Goal: Communication & Community: Answer question/provide support

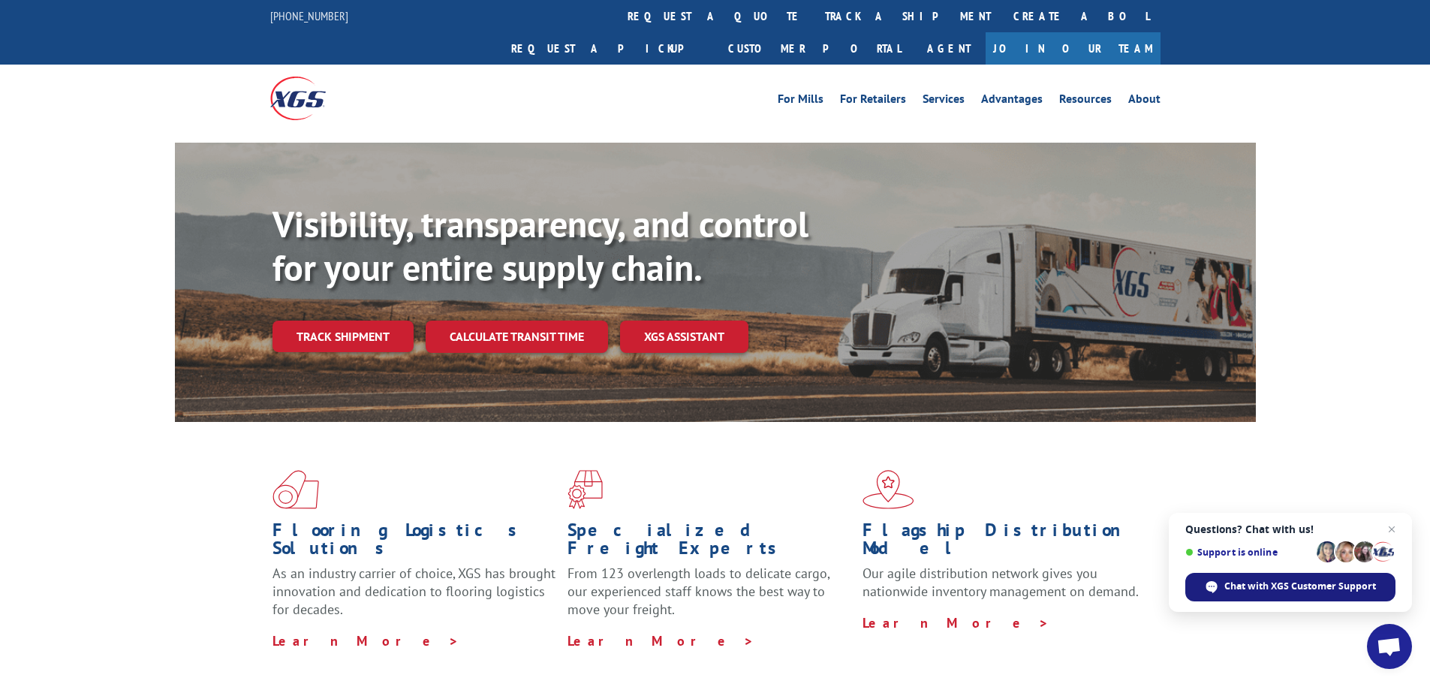
click at [1290, 580] on span "Chat with XGS Customer Support" at bounding box center [1300, 586] width 152 height 14
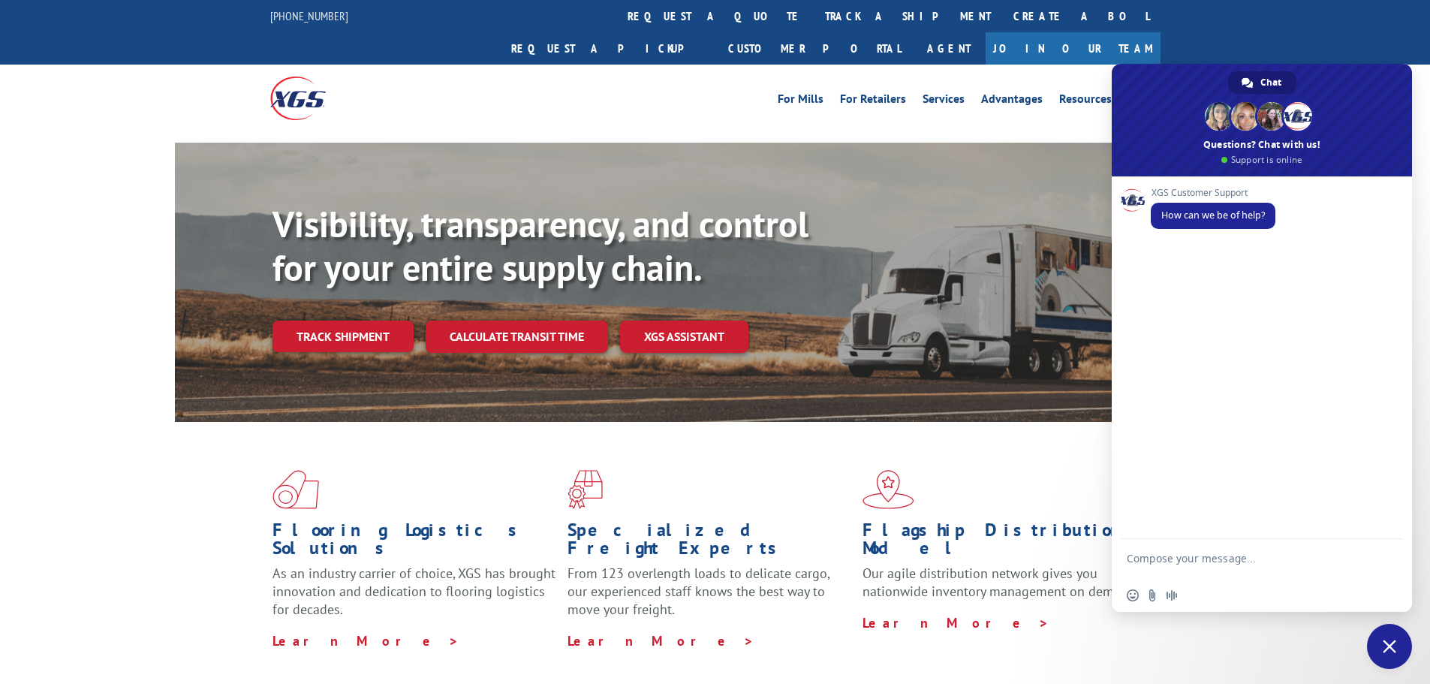
type textarea "Aaron Hunter Safety"
drag, startPoint x: 1174, startPoint y: 567, endPoint x: 1091, endPoint y: 547, distance: 85.6
type textarea "Tracking#: 16944939"
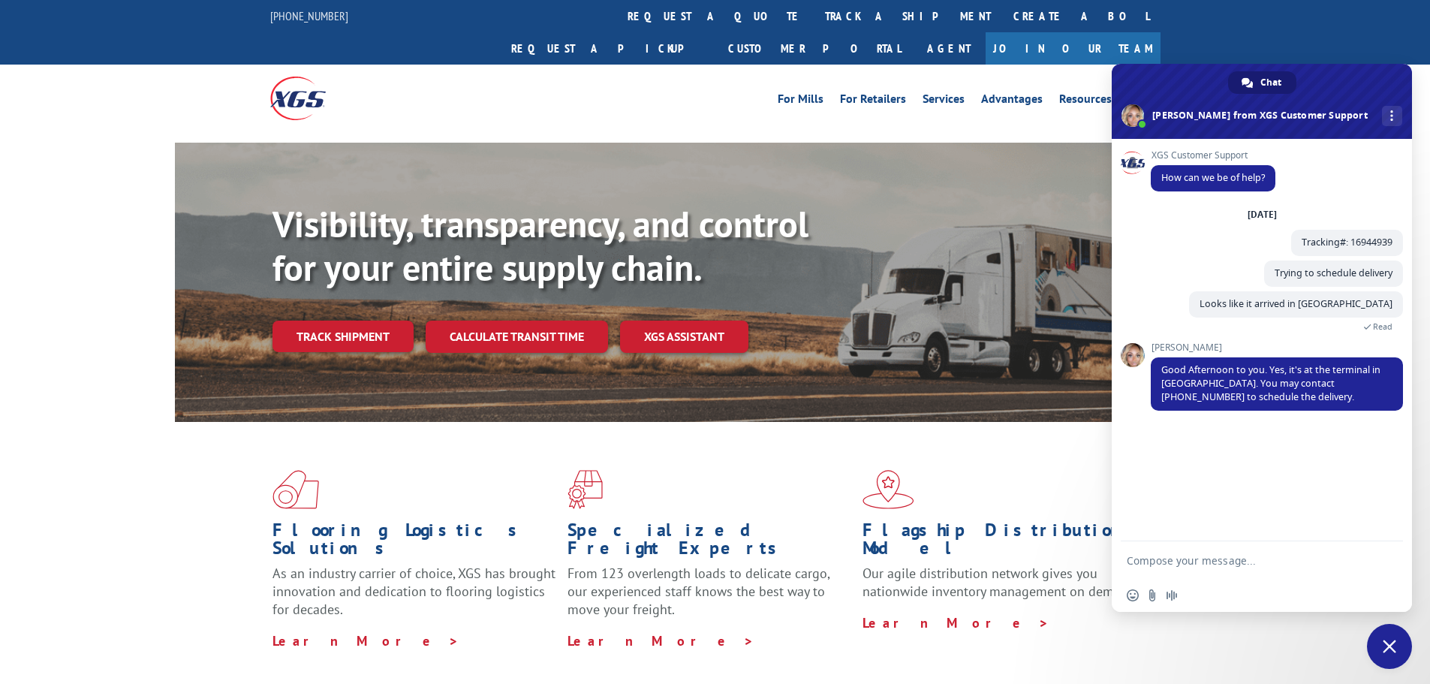
type textarea "Just tried that number and no one is picking up"
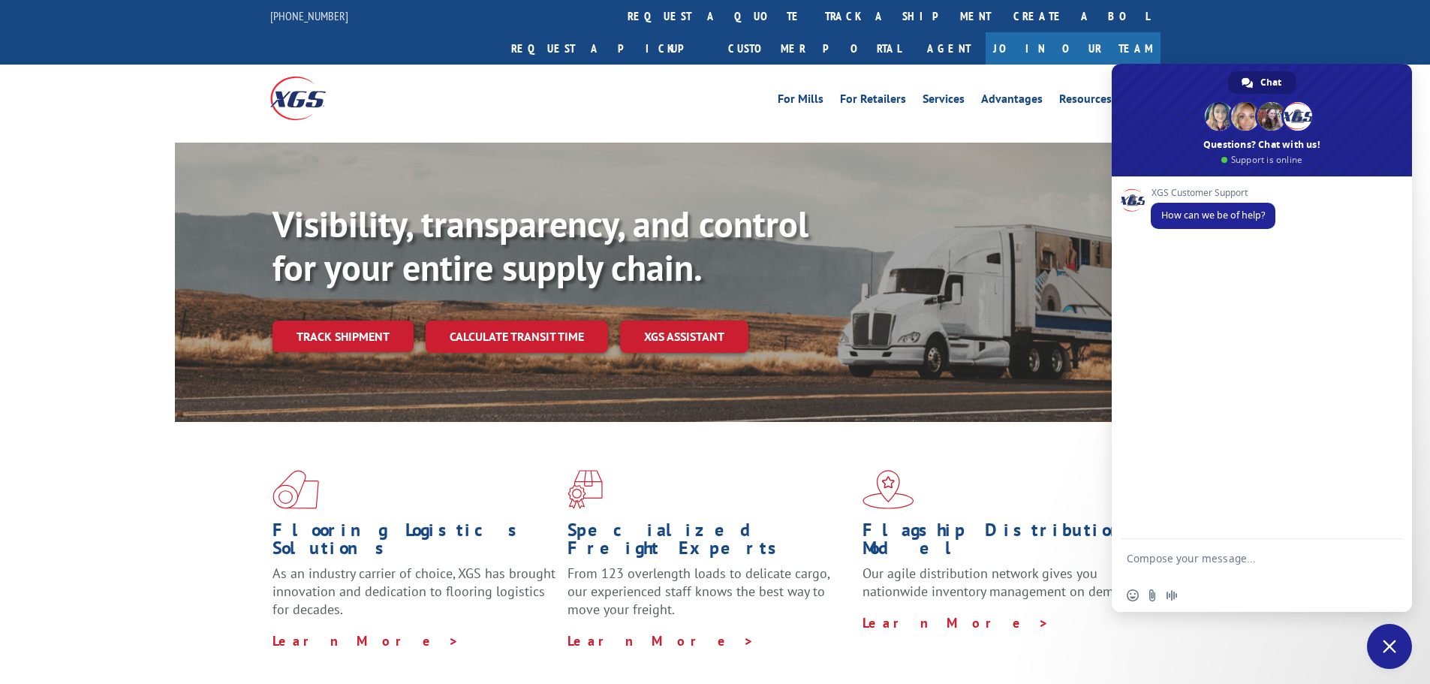
click at [1263, 544] on form at bounding box center [1245, 560] width 237 height 43
click at [1262, 552] on form at bounding box center [1245, 560] width 237 height 43
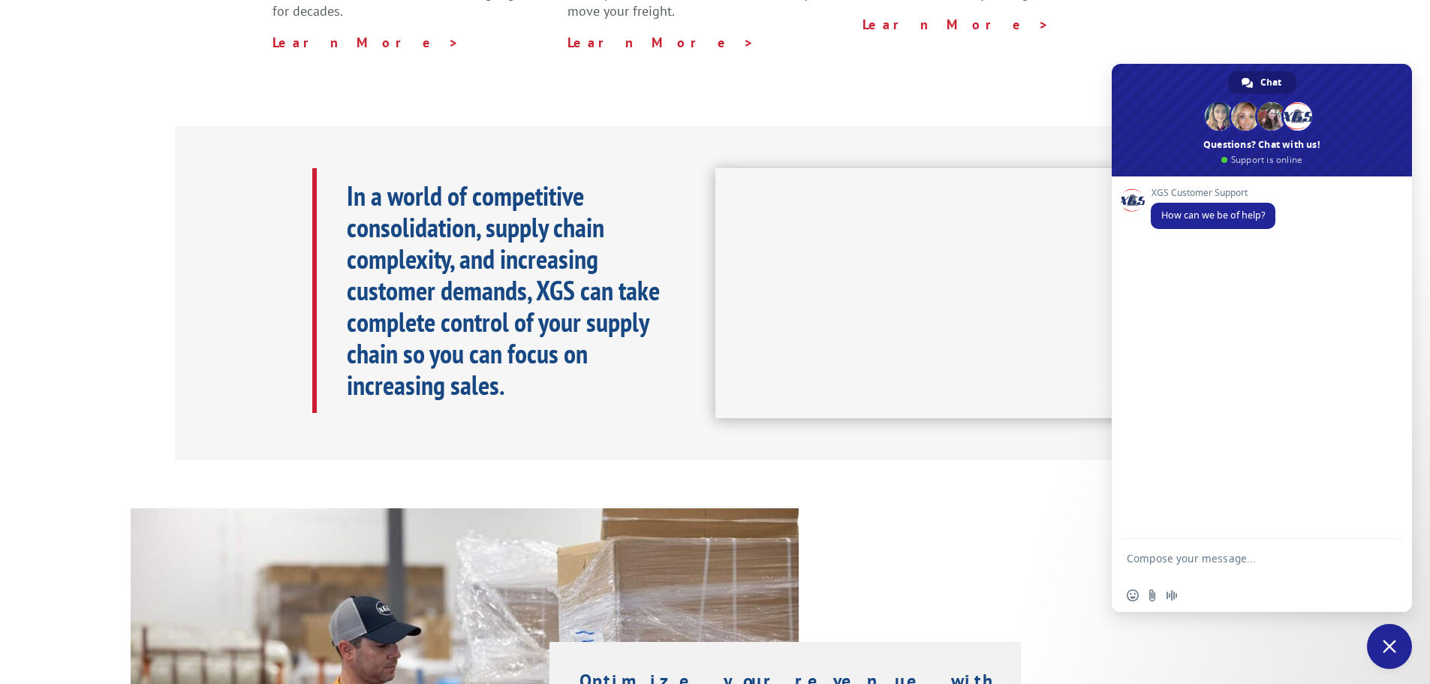
scroll to position [1196, 0]
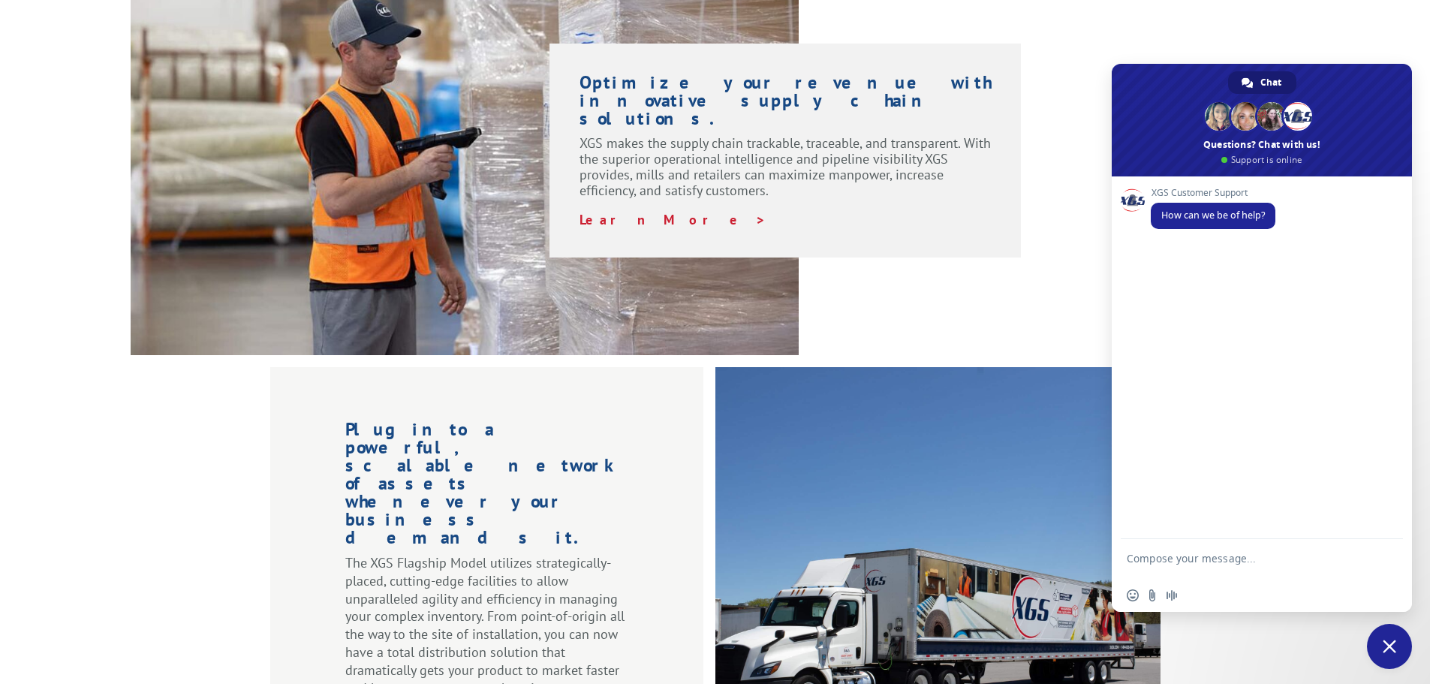
click at [1250, 558] on textarea "Compose your message..." at bounding box center [1245, 565] width 237 height 27
paste textarea "Tracking#: 16944939"
type textarea "Tracking#: 16944939"
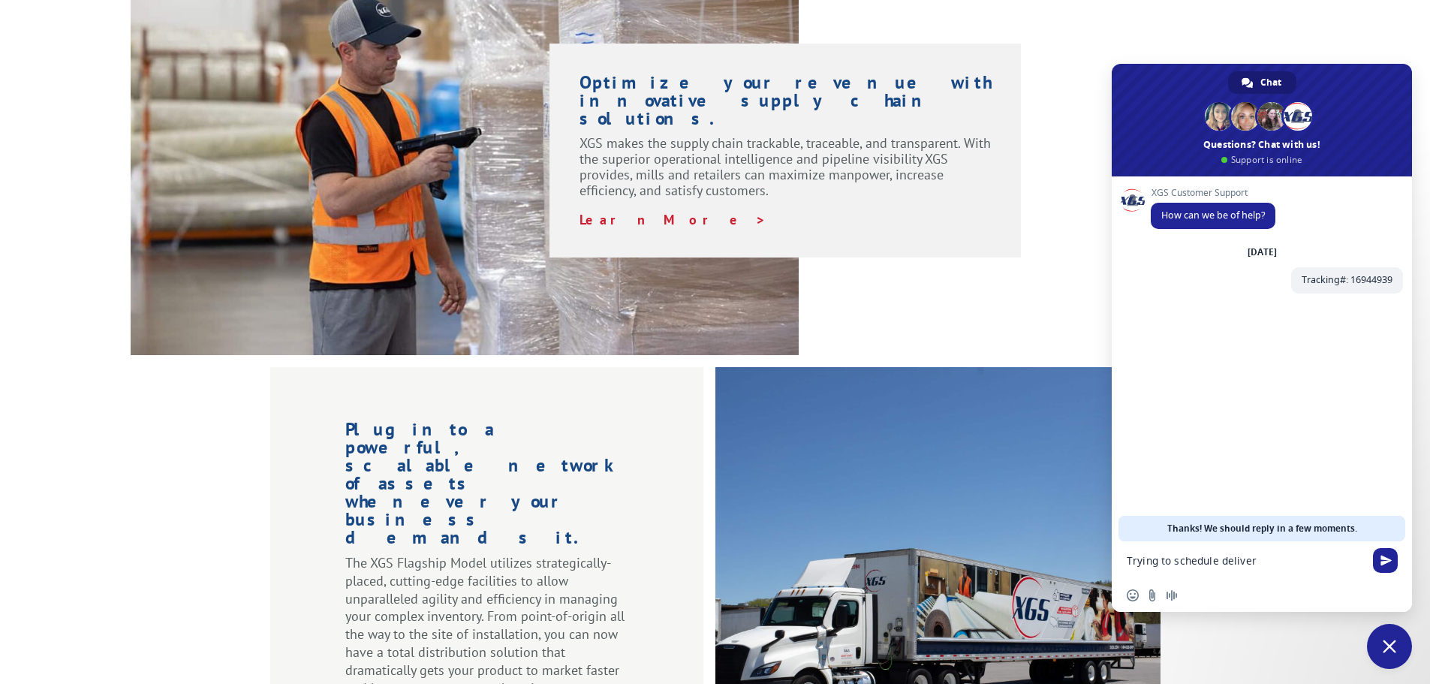
type textarea "Trying to schedule delivery"
type textarea "Looks like it arrived in [GEOGRAPHIC_DATA]"
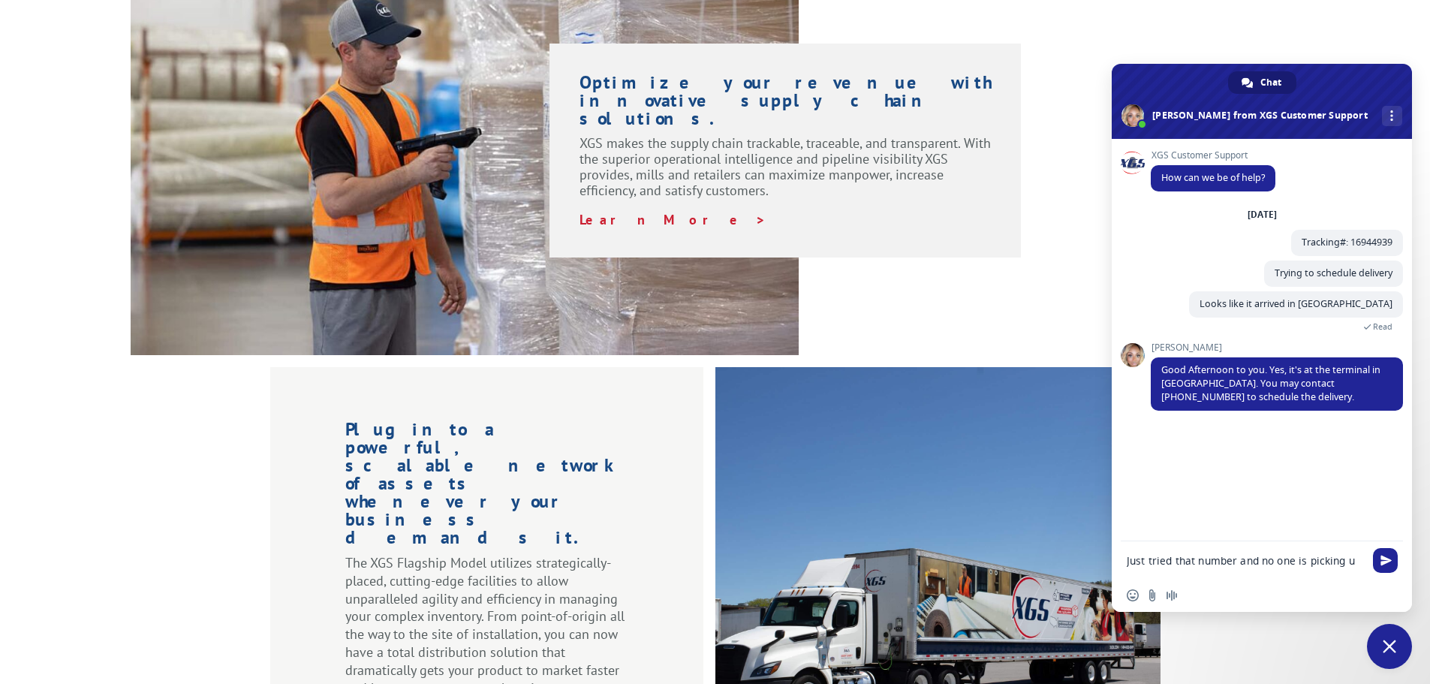
type textarea "Just tried that number and no one is picking up"
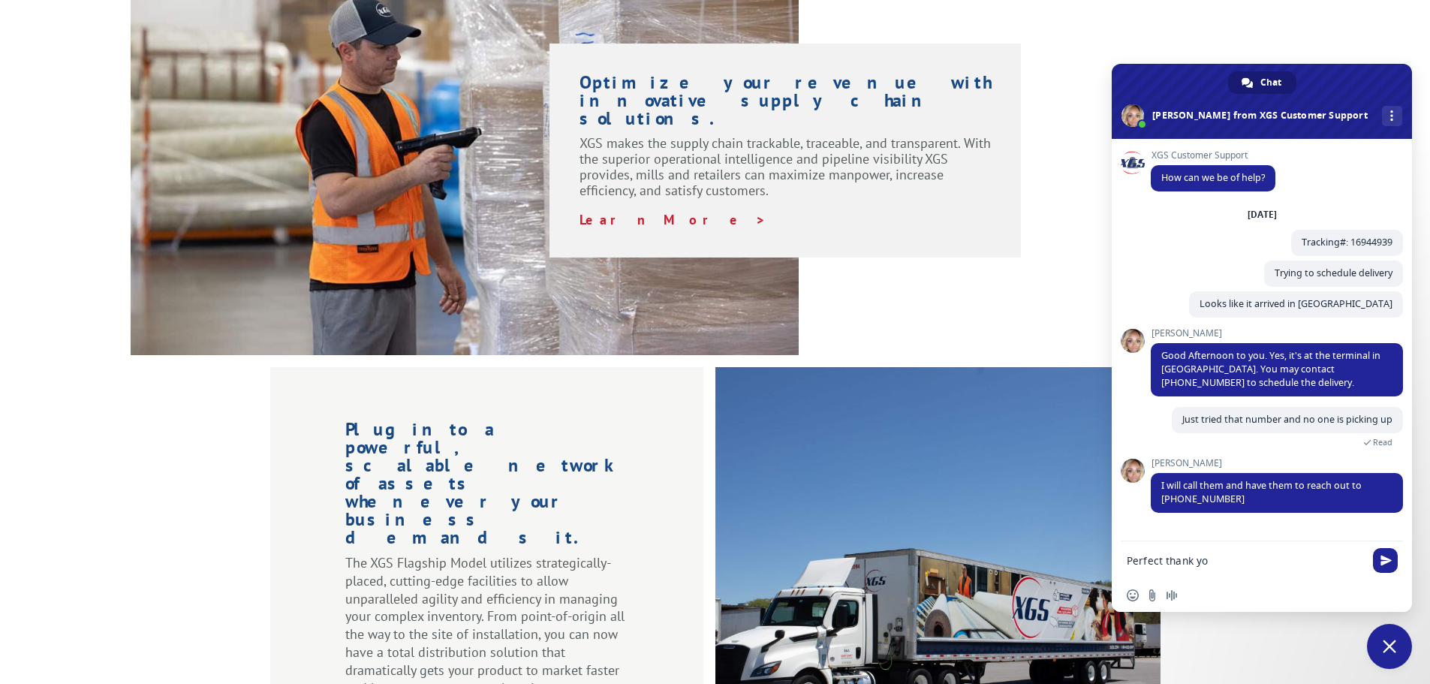
type textarea "Perfect thank you"
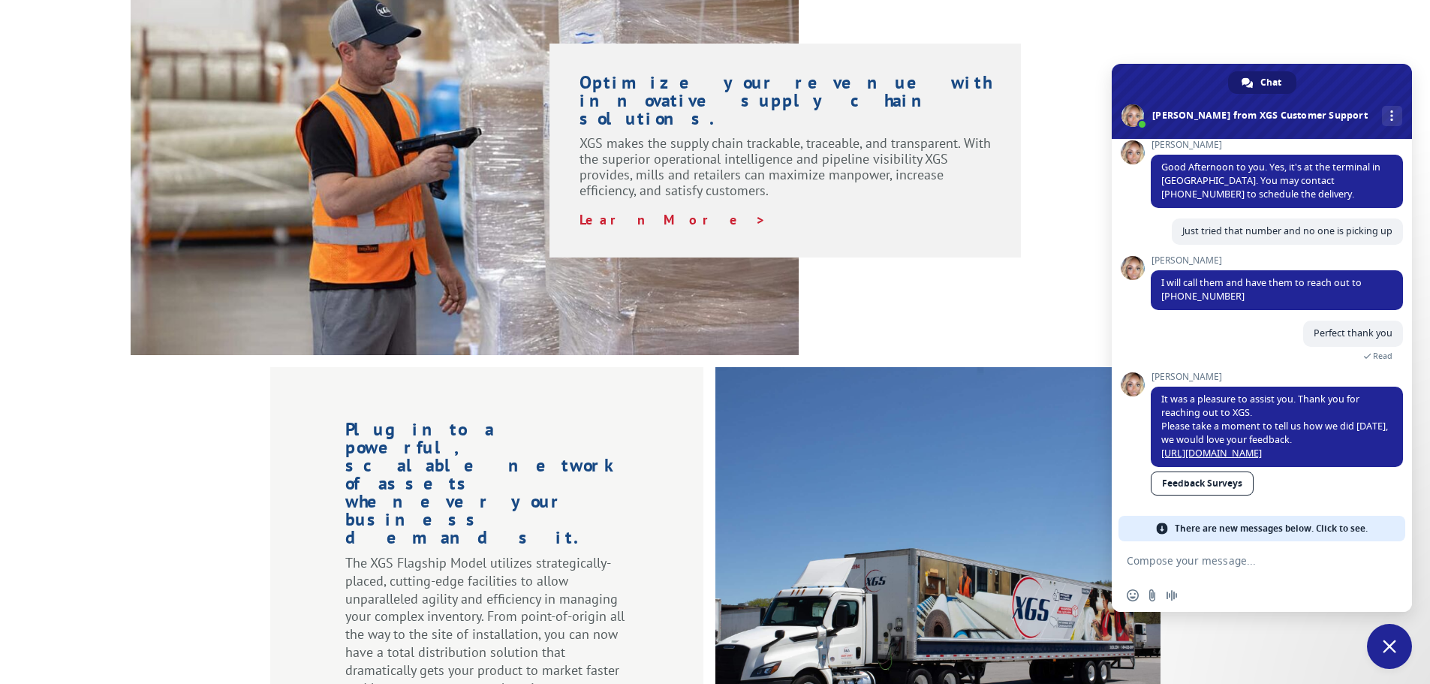
scroll to position [176, 0]
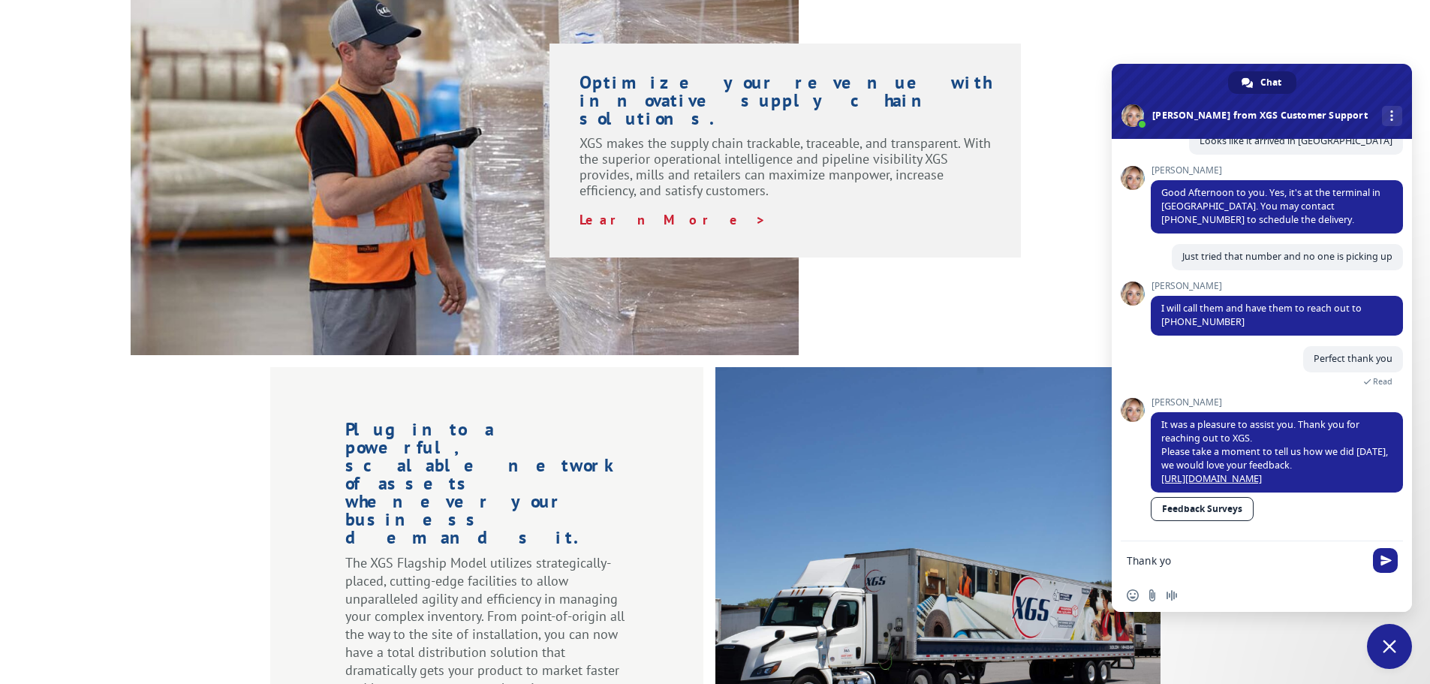
type textarea "Thank you"
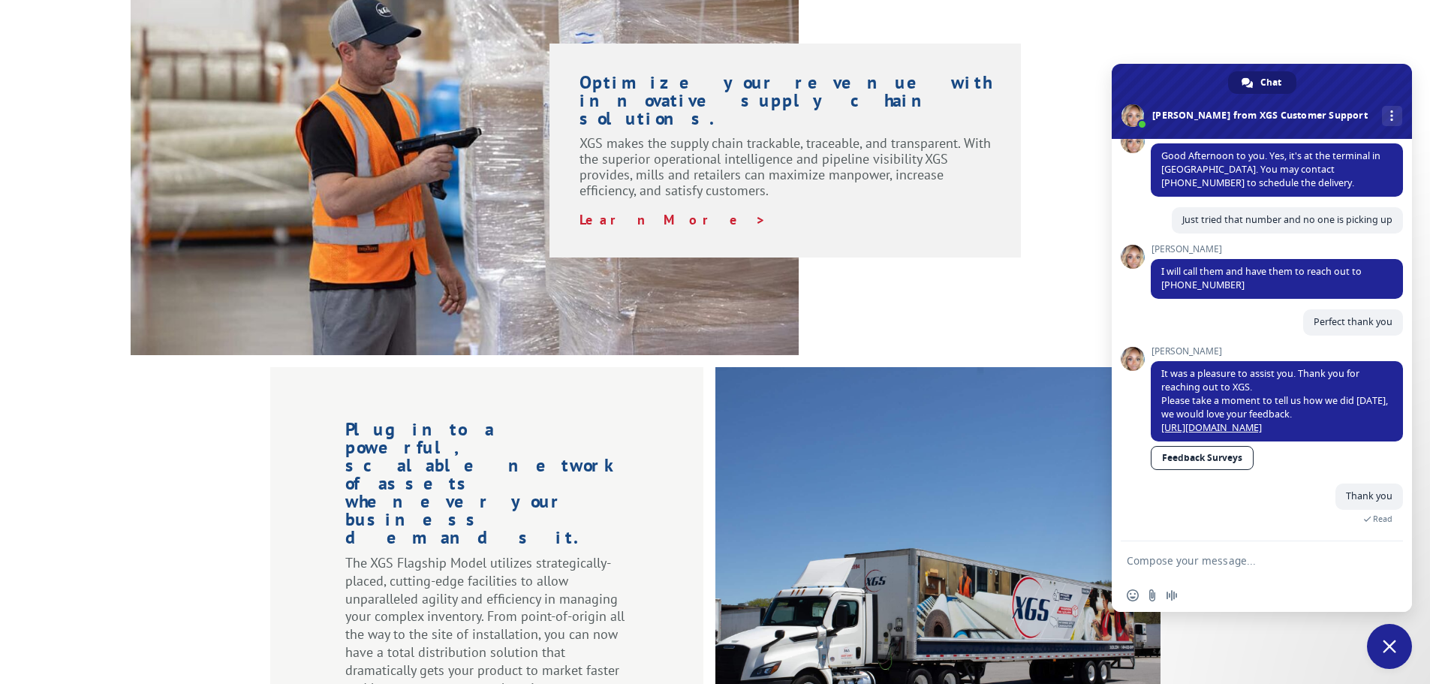
scroll to position [0, 0]
